Goal: Information Seeking & Learning: Learn about a topic

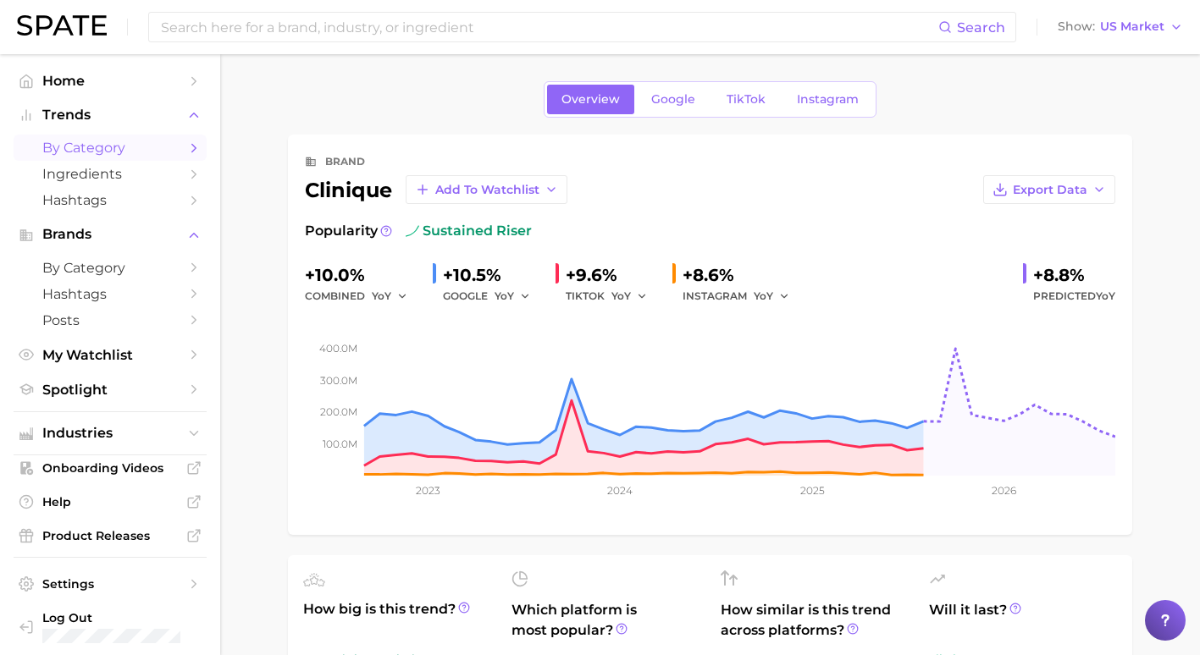
click at [124, 152] on span "by Category" at bounding box center [109, 148] width 135 height 16
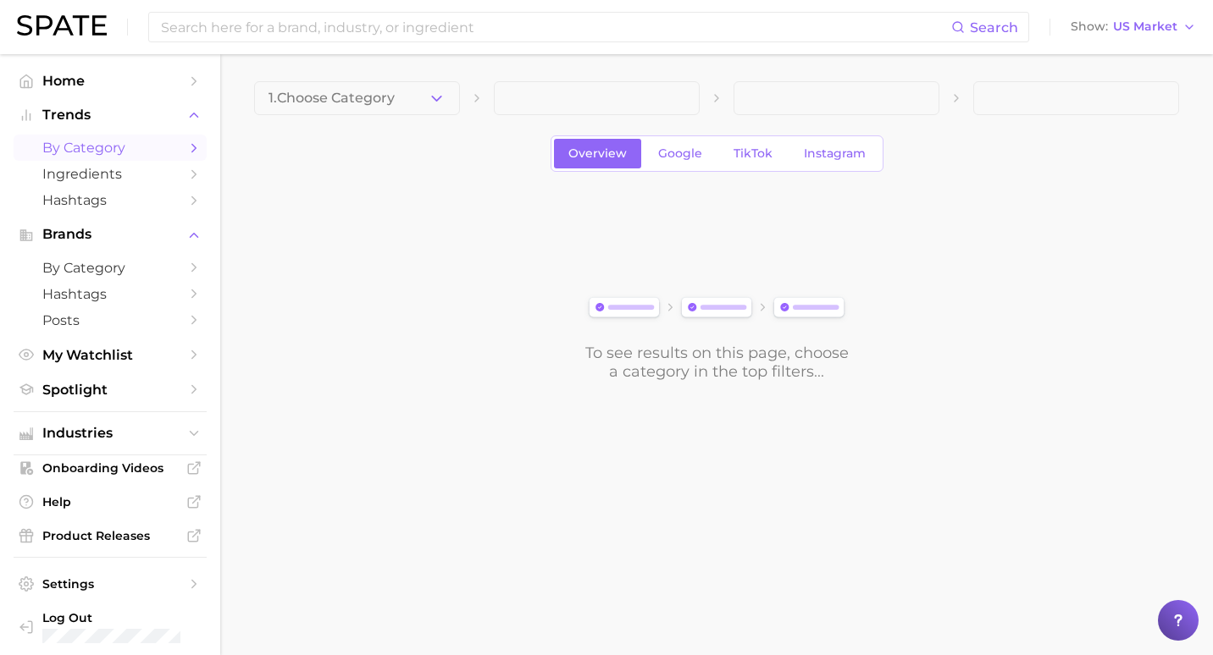
click at [412, 97] on button "1. Choose Category" at bounding box center [357, 98] width 206 height 34
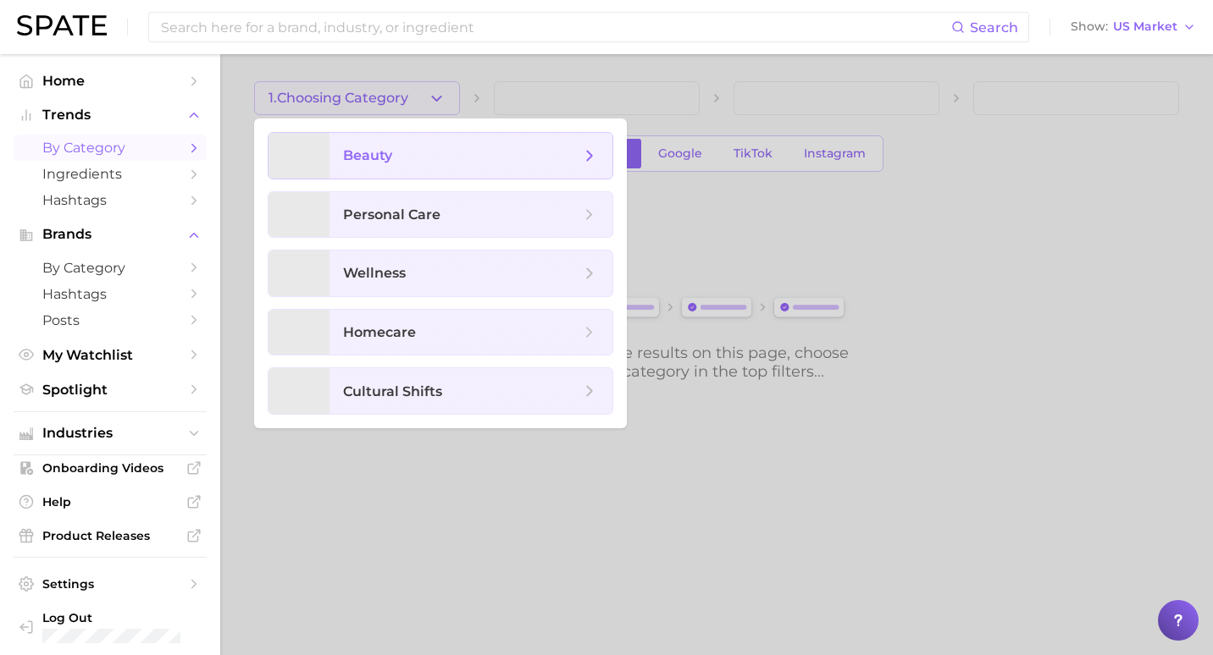
click at [398, 162] on span "beauty" at bounding box center [461, 155] width 237 height 19
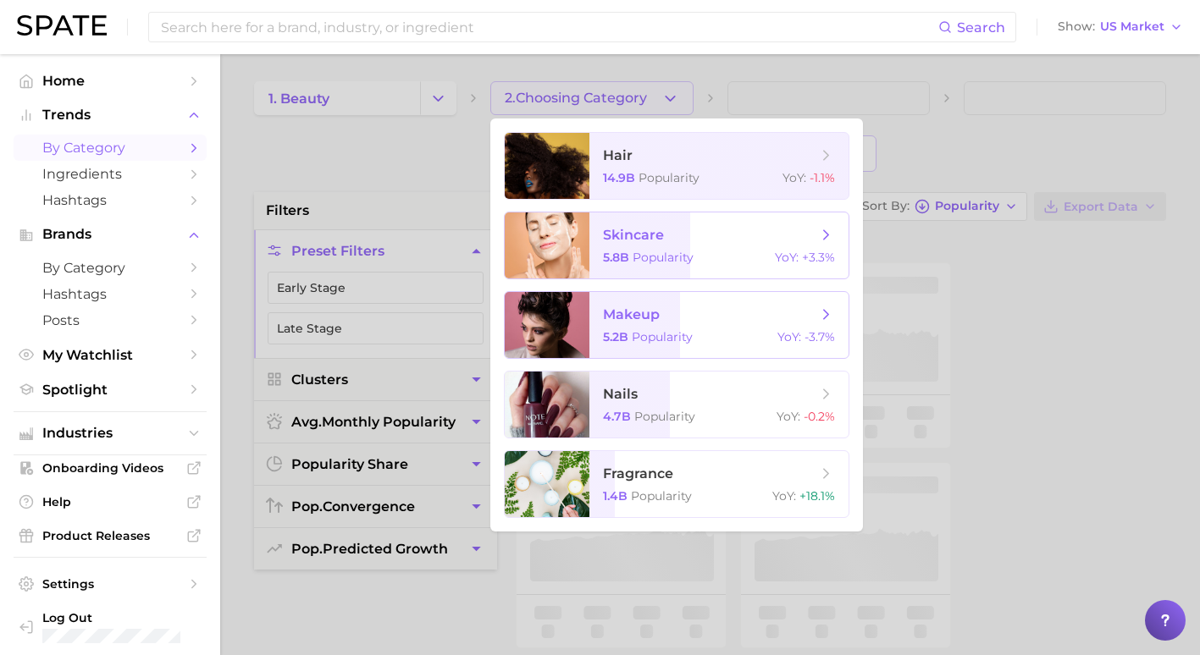
click at [666, 328] on span "makeup 5.2b Popularity YoY : -3.7%" at bounding box center [718, 325] width 259 height 66
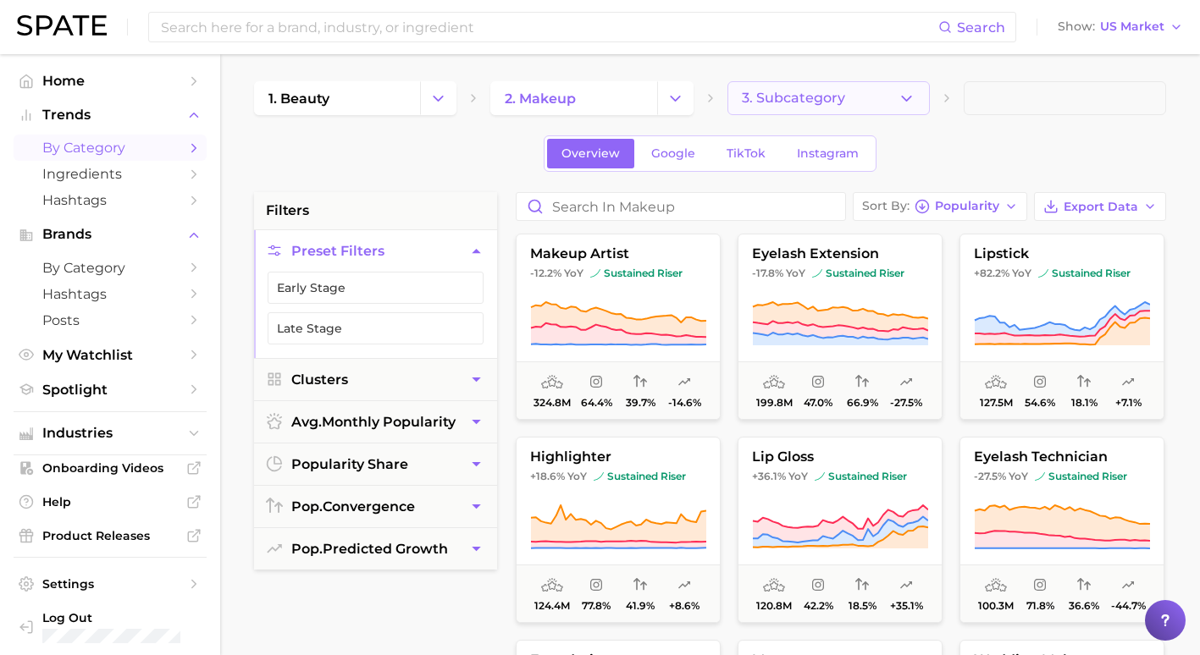
click at [857, 111] on button "3. Subcategory" at bounding box center [828, 98] width 202 height 34
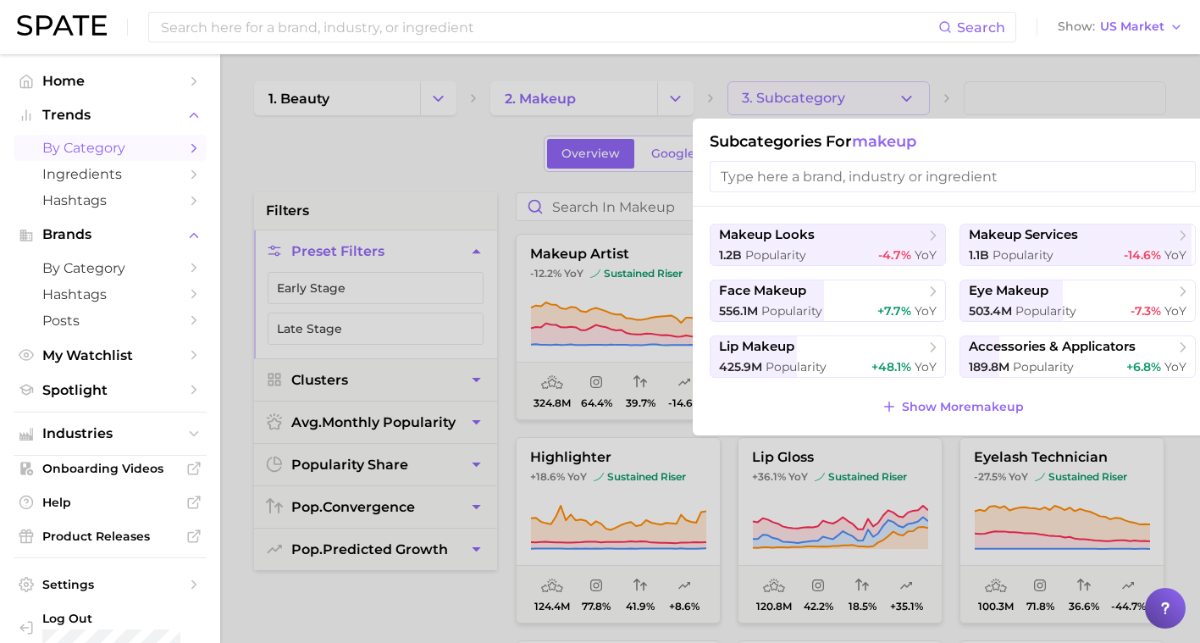
click at [1017, 100] on div at bounding box center [600, 321] width 1200 height 643
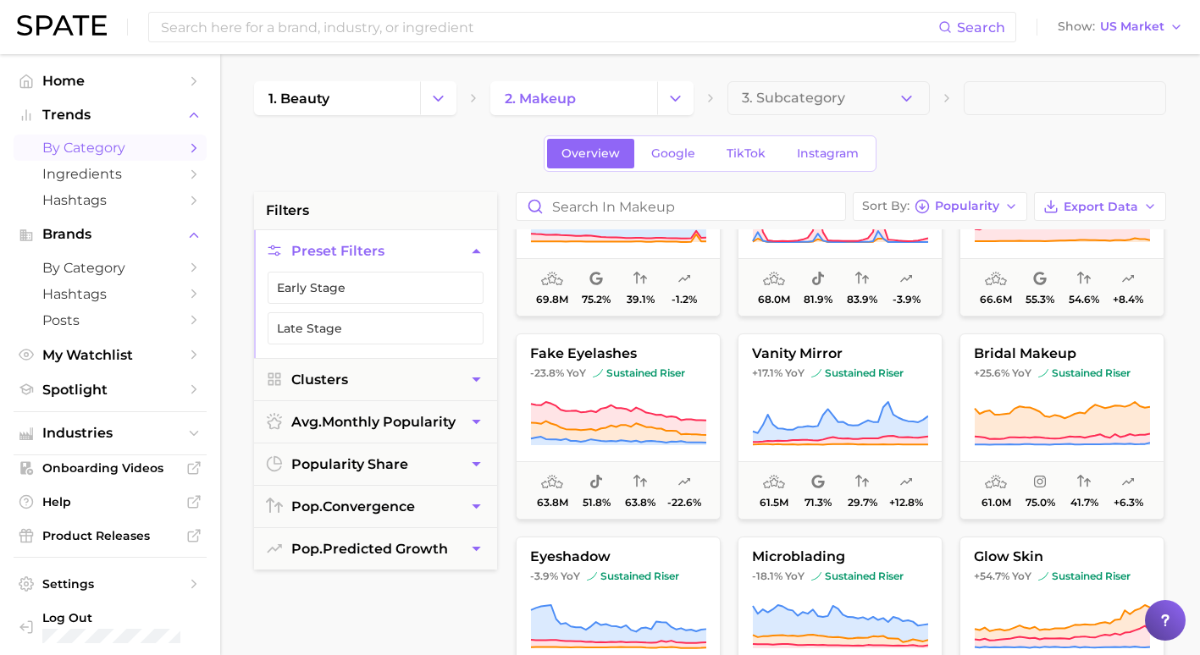
scroll to position [762, 0]
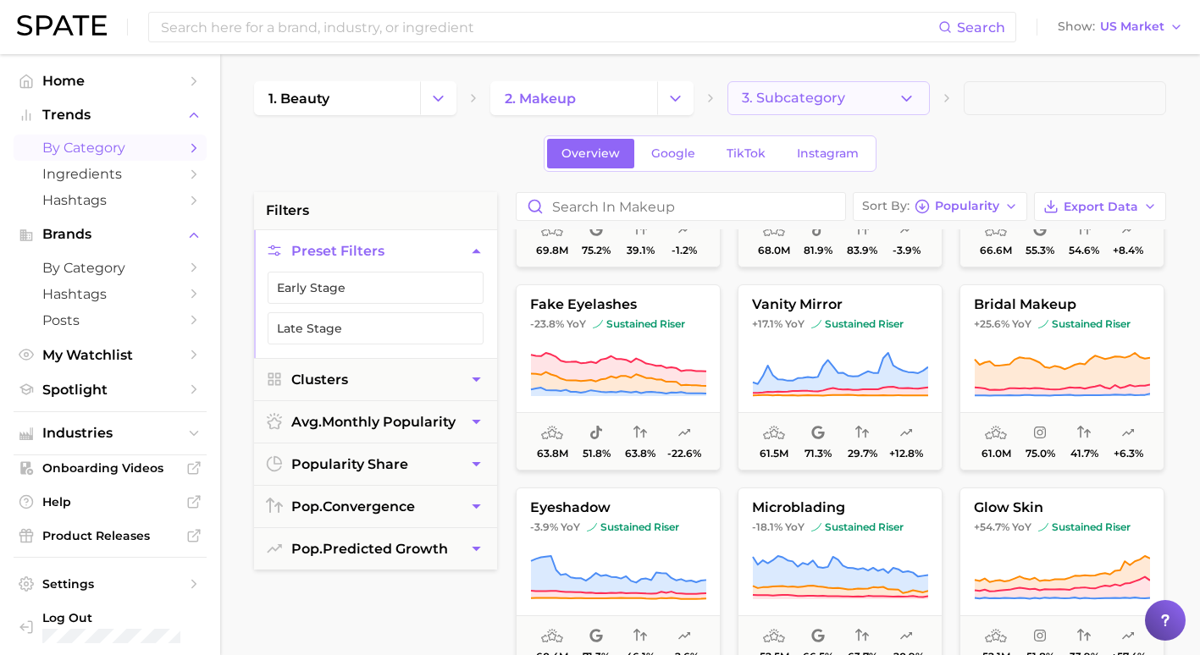
click at [865, 98] on button "3. Subcategory" at bounding box center [828, 98] width 202 height 34
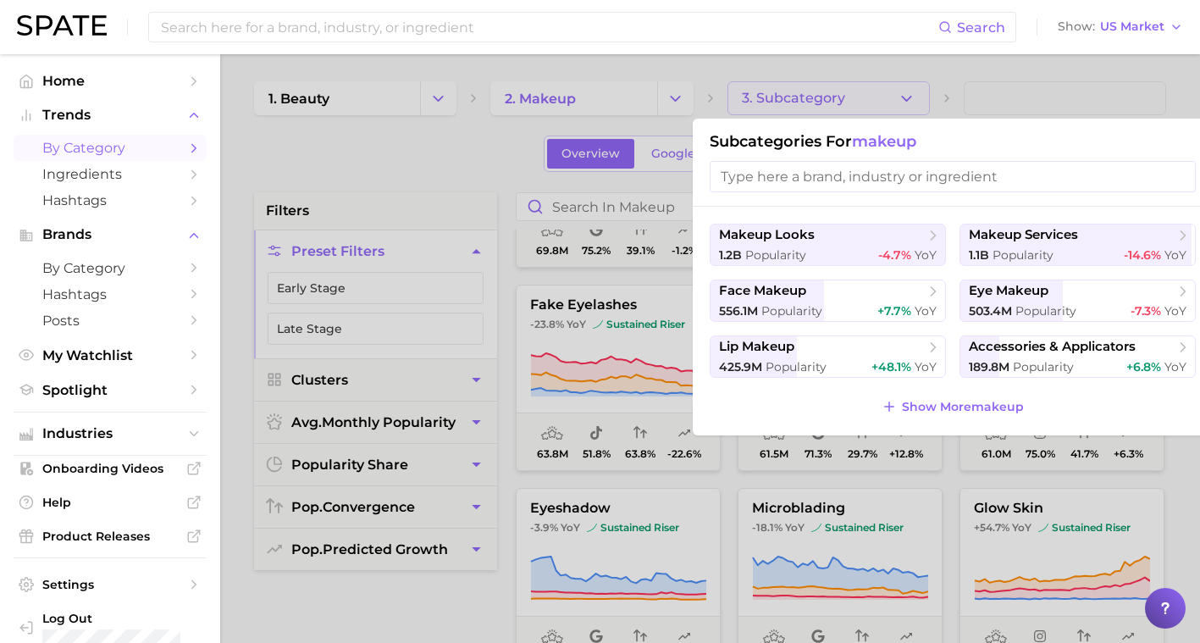
click at [970, 69] on div at bounding box center [600, 321] width 1200 height 643
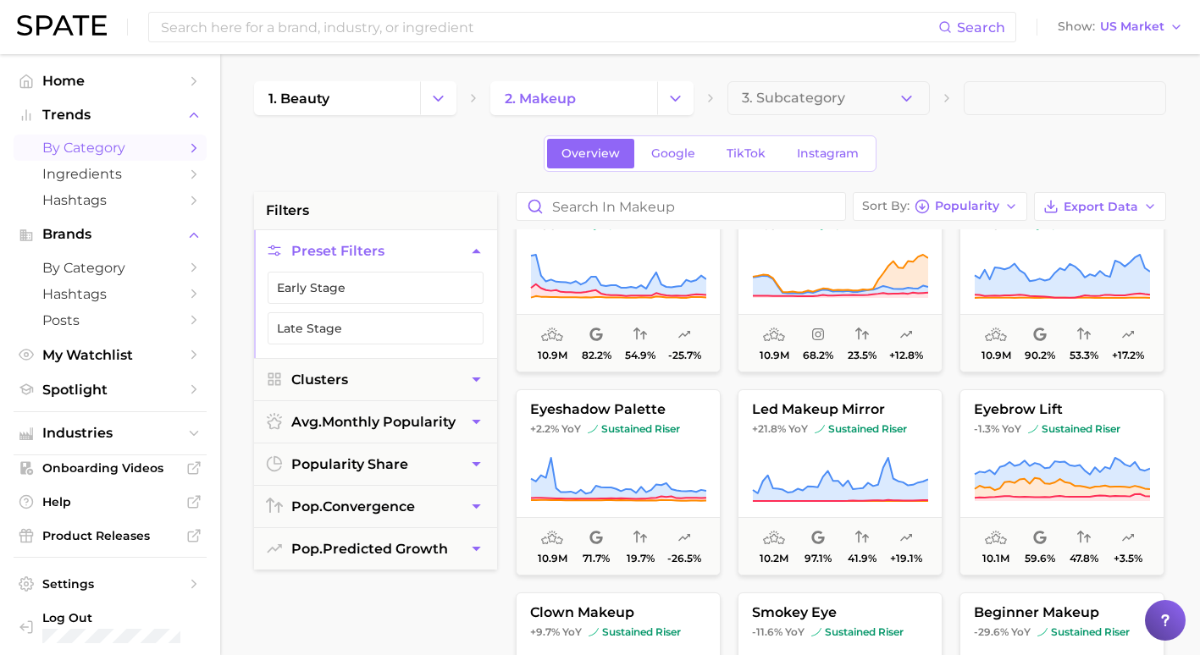
scroll to position [3810, 0]
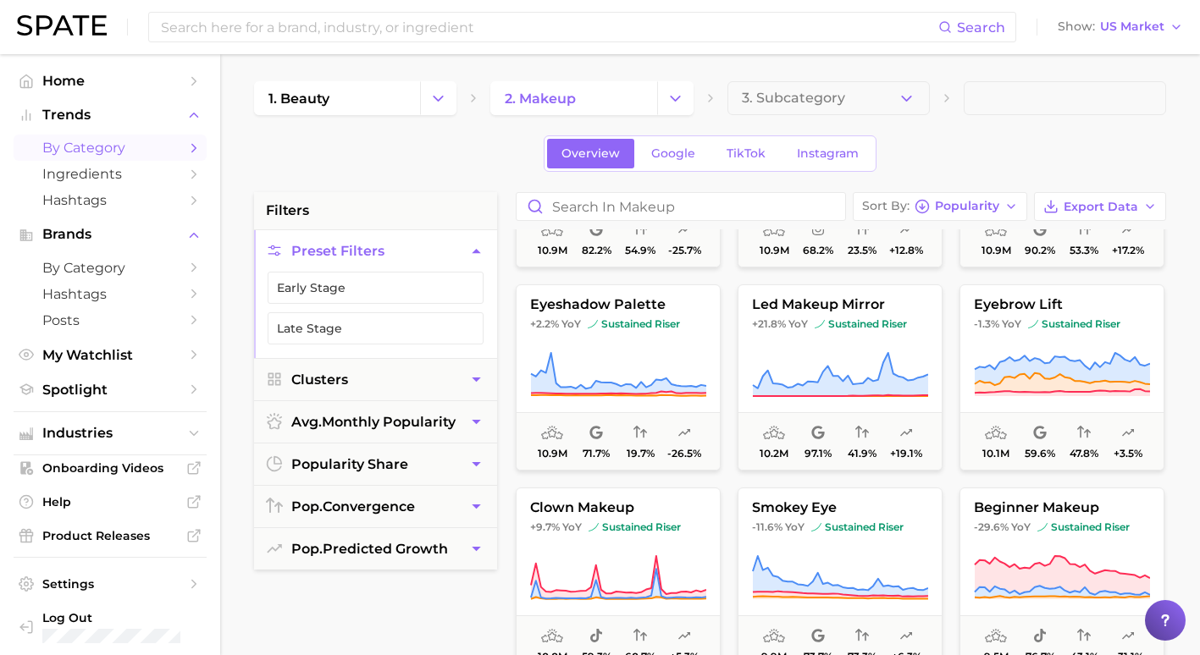
click at [832, 97] on span "3. Subcategory" at bounding box center [793, 98] width 103 height 15
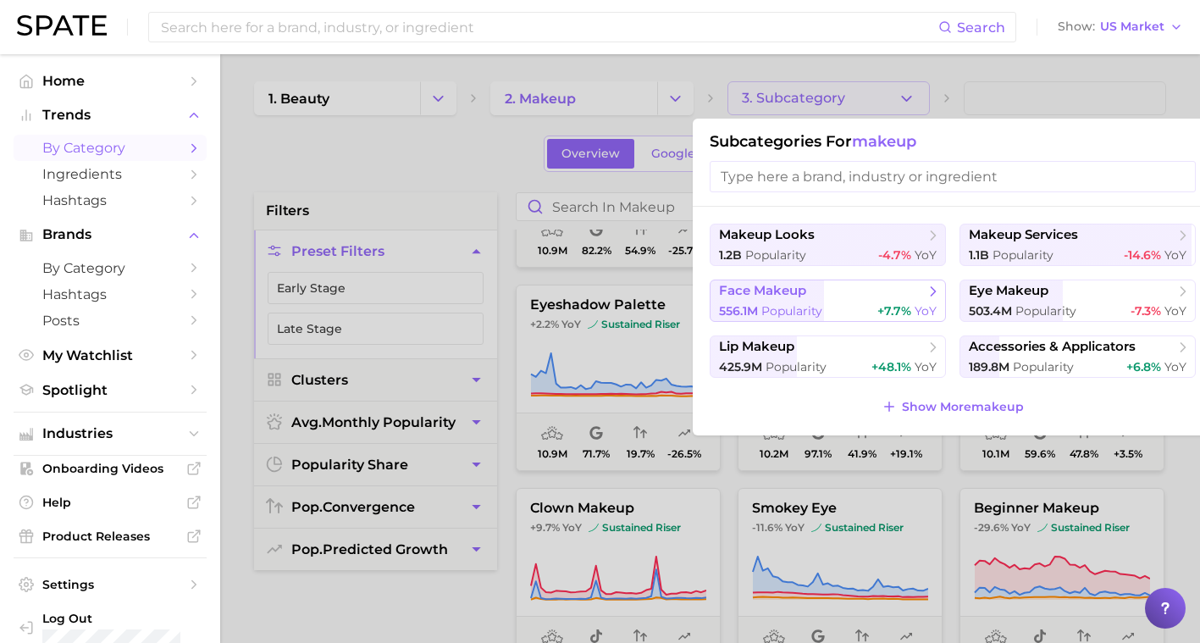
click at [848, 312] on div "556.1m Popularity +7.7% YoY" at bounding box center [828, 311] width 218 height 16
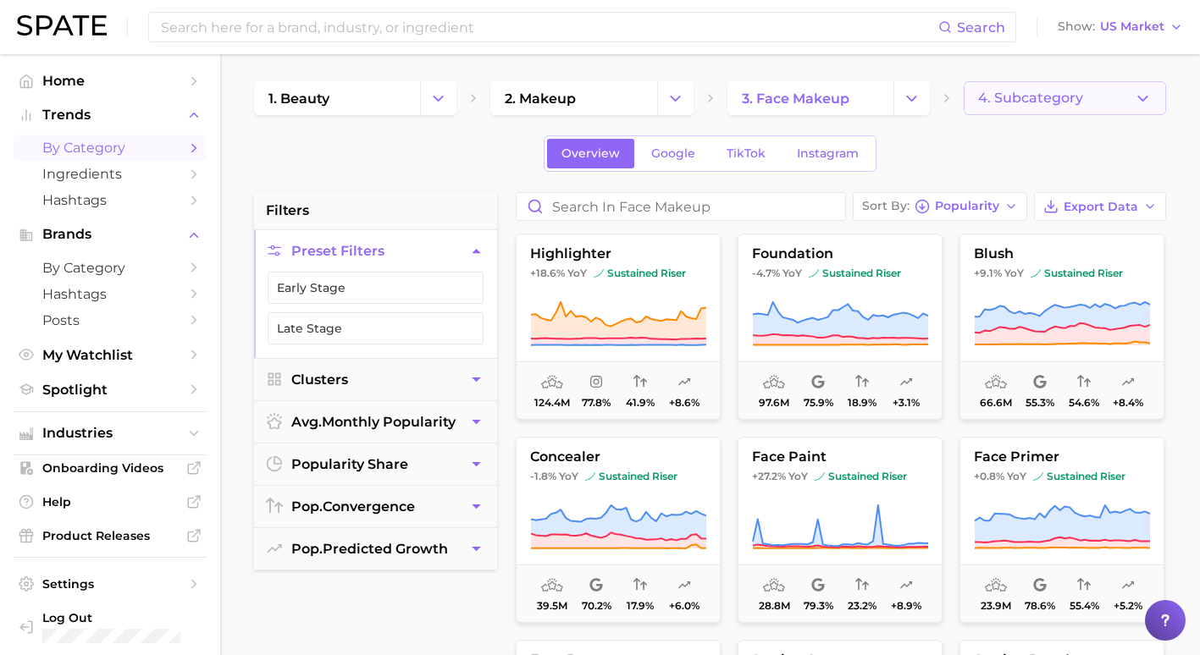
click at [1050, 102] on span "4. Subcategory" at bounding box center [1030, 98] width 105 height 15
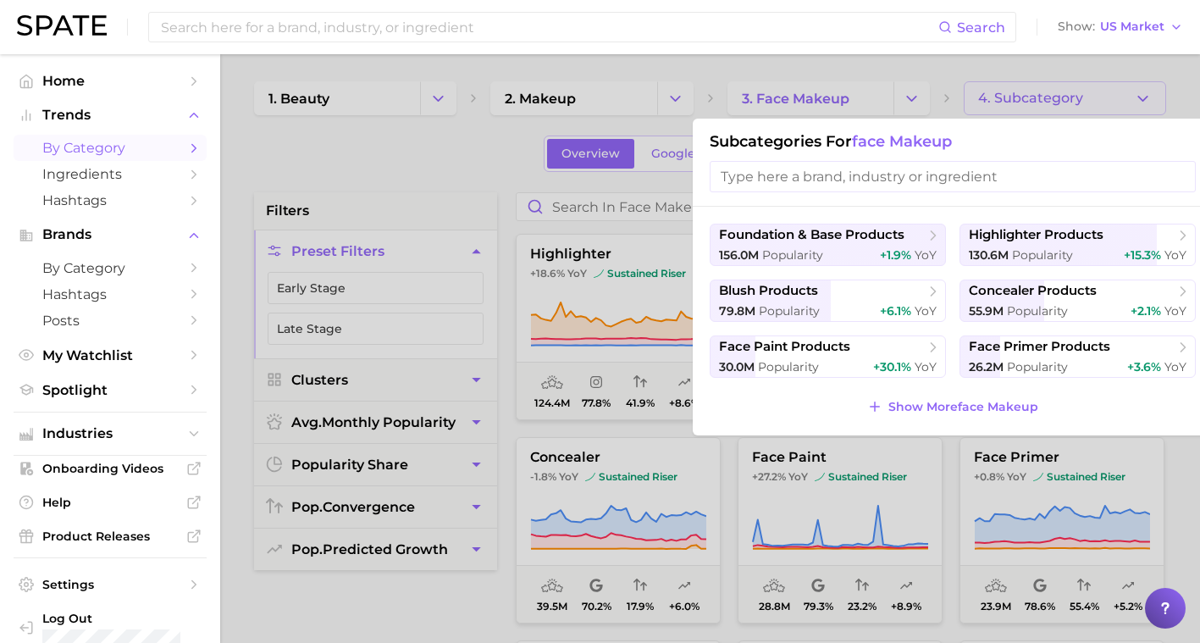
click at [451, 174] on div at bounding box center [600, 321] width 1200 height 643
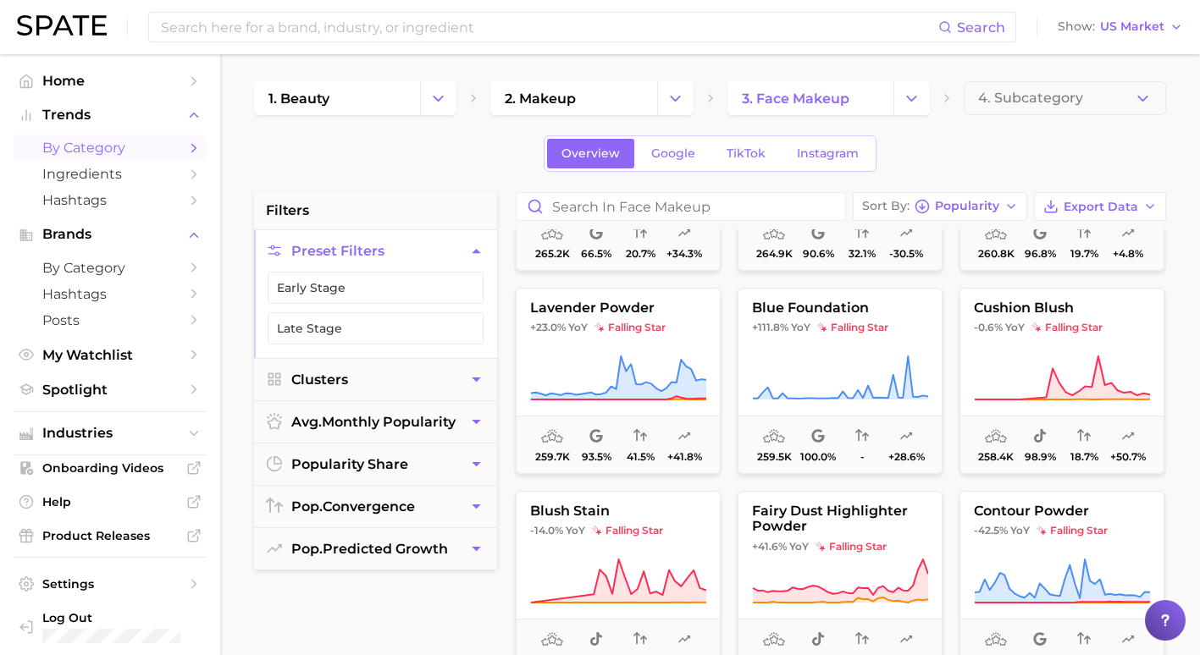
scroll to position [7282, 0]
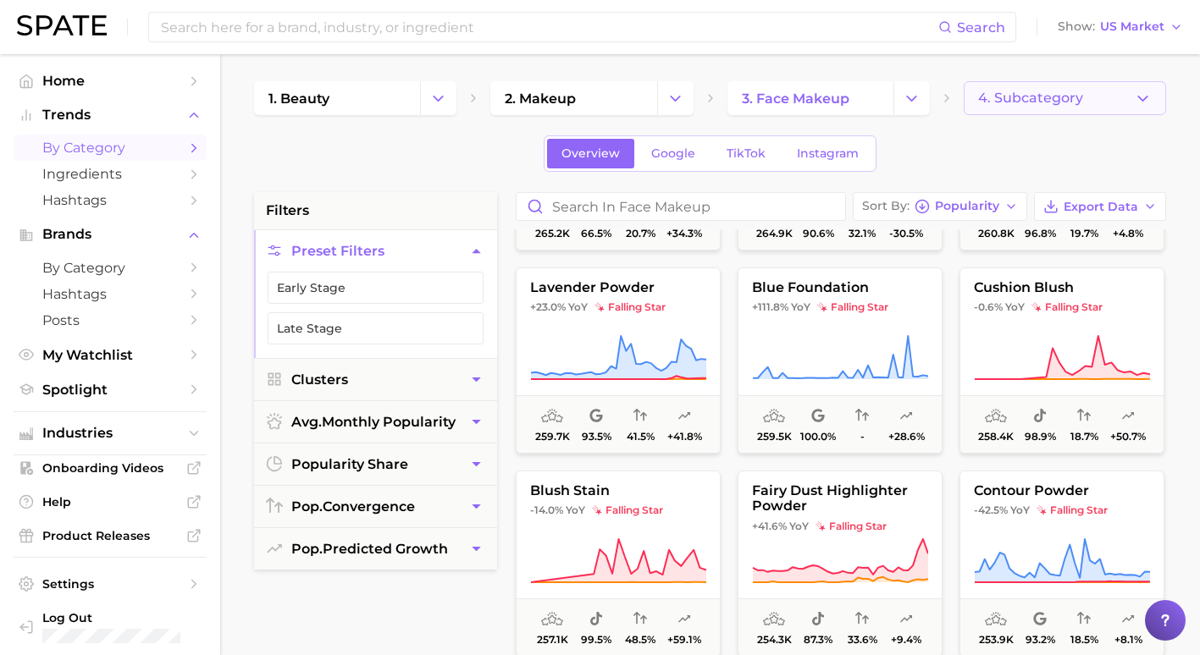
click at [1030, 104] on span "4. Subcategory" at bounding box center [1030, 98] width 105 height 15
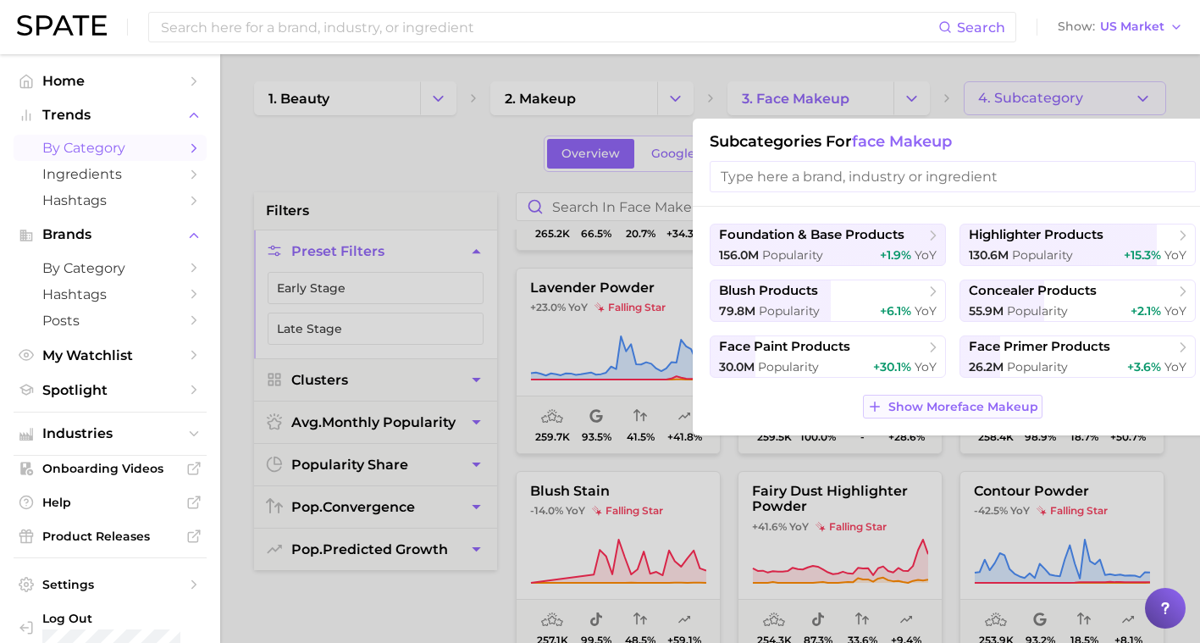
click at [942, 406] on span "Show More face makeup" at bounding box center [963, 407] width 150 height 14
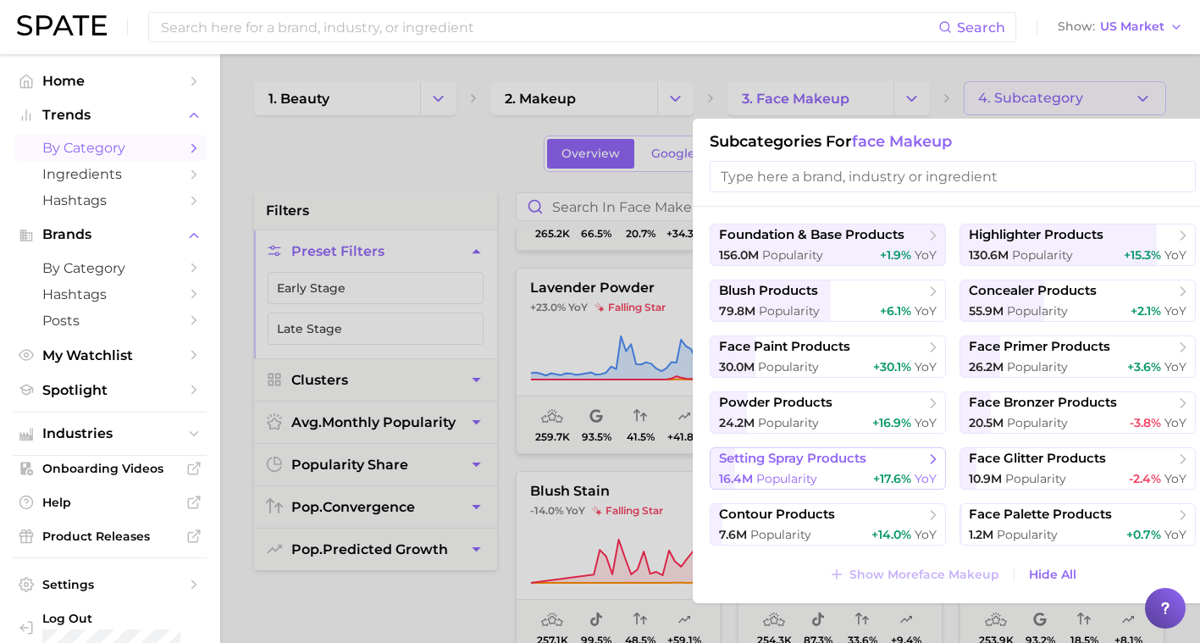
click at [889, 449] on button "setting spray products 16.4m Popularity +17.6% YoY" at bounding box center [828, 468] width 236 height 42
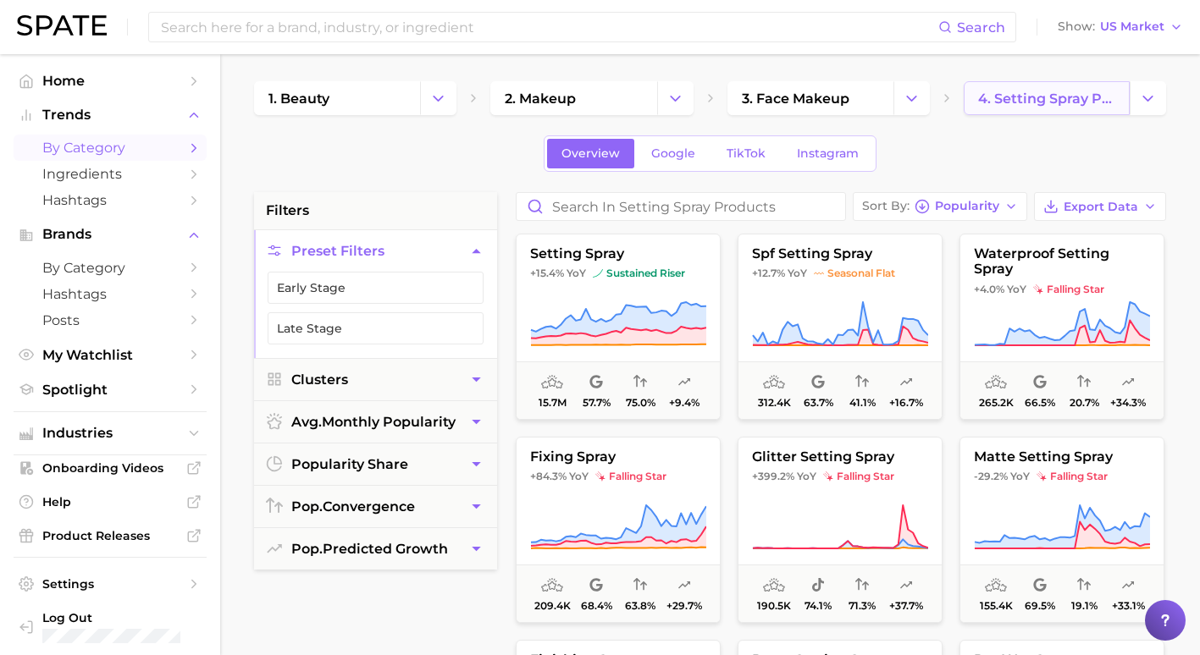
click at [1051, 91] on span "4. setting spray products" at bounding box center [1046, 99] width 137 height 16
click at [1131, 92] on button "Change Category" at bounding box center [1148, 98] width 36 height 34
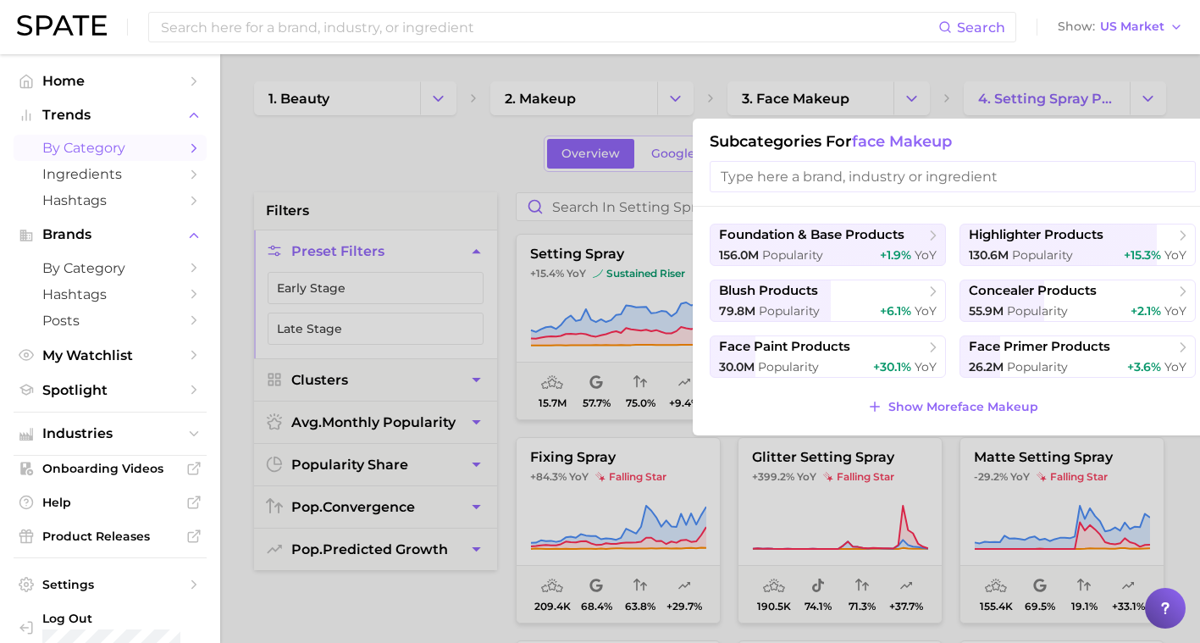
click at [895, 222] on div "foundation & base products 156.0m Popularity +1.9% YoY highlighter products 130…" at bounding box center [953, 321] width 520 height 229
click at [892, 231] on span "foundation & base products" at bounding box center [811, 235] width 185 height 16
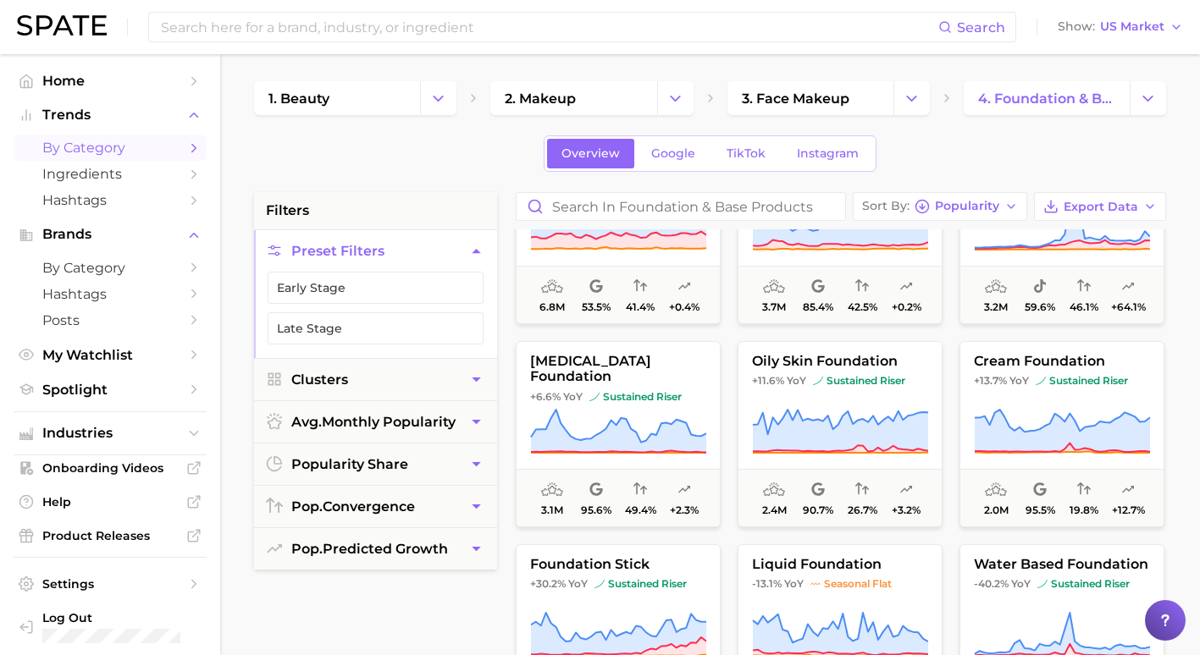
scroll to position [593, 0]
